Goal: Navigation & Orientation: Go to known website

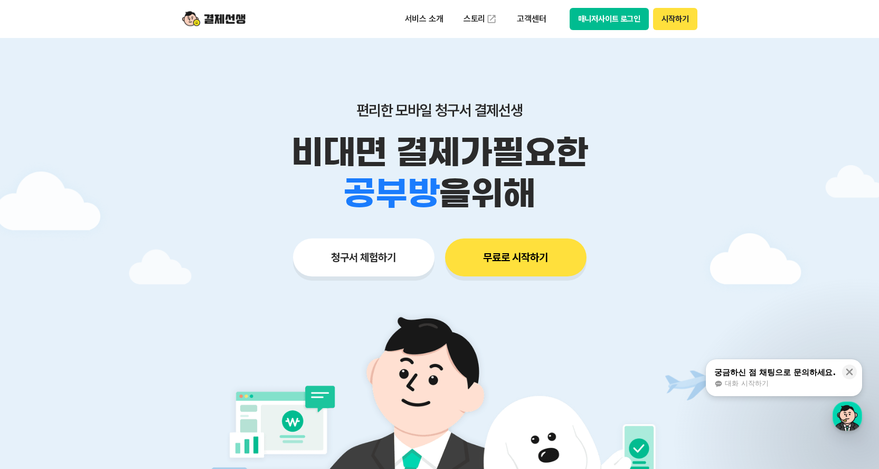
click at [616, 22] on button "매니저사이트 로그인" at bounding box center [610, 19] width 80 height 22
